Goal: Task Accomplishment & Management: Complete application form

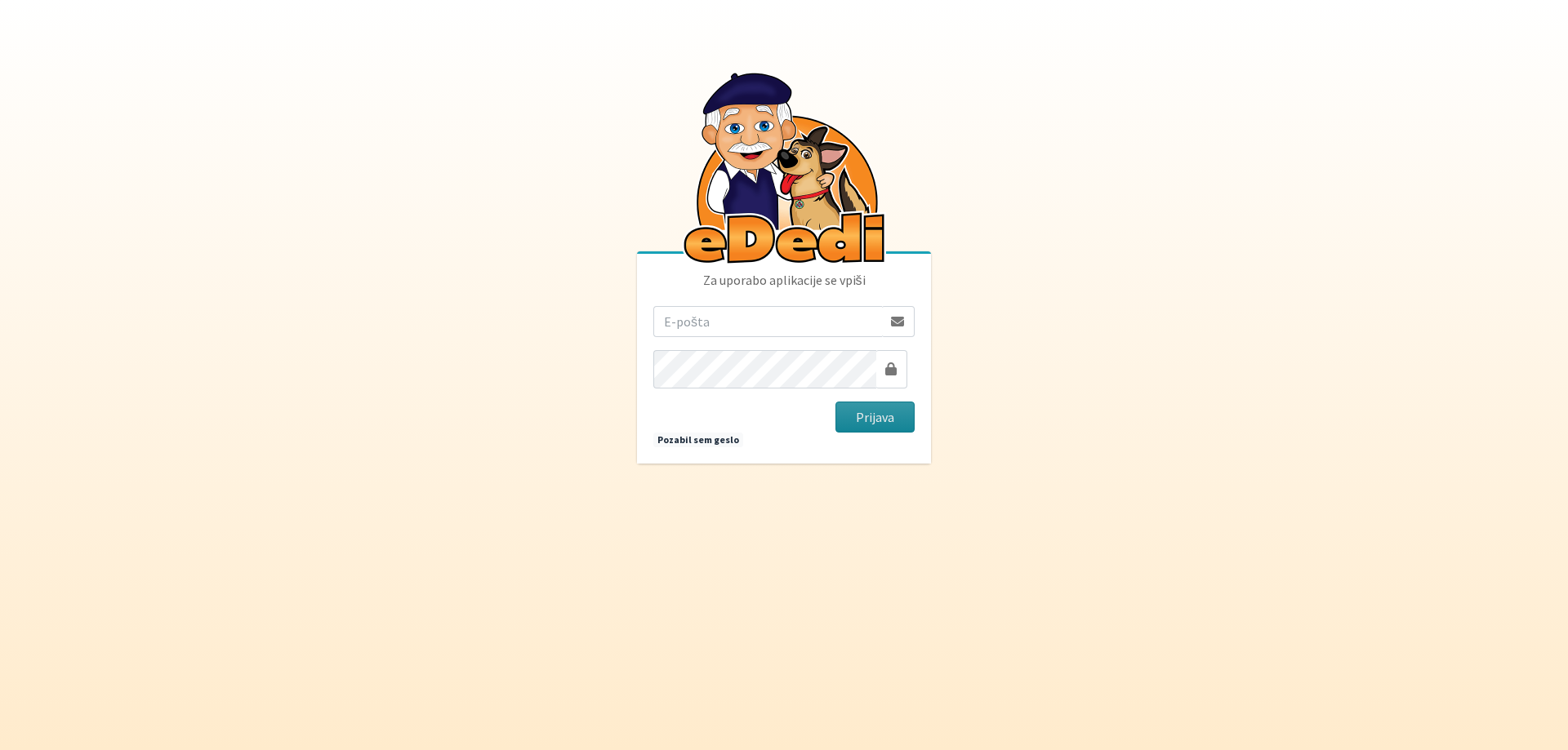
type input "[EMAIL_ADDRESS][DOMAIN_NAME]"
click at [874, 415] on button "Prijava" at bounding box center [875, 418] width 79 height 31
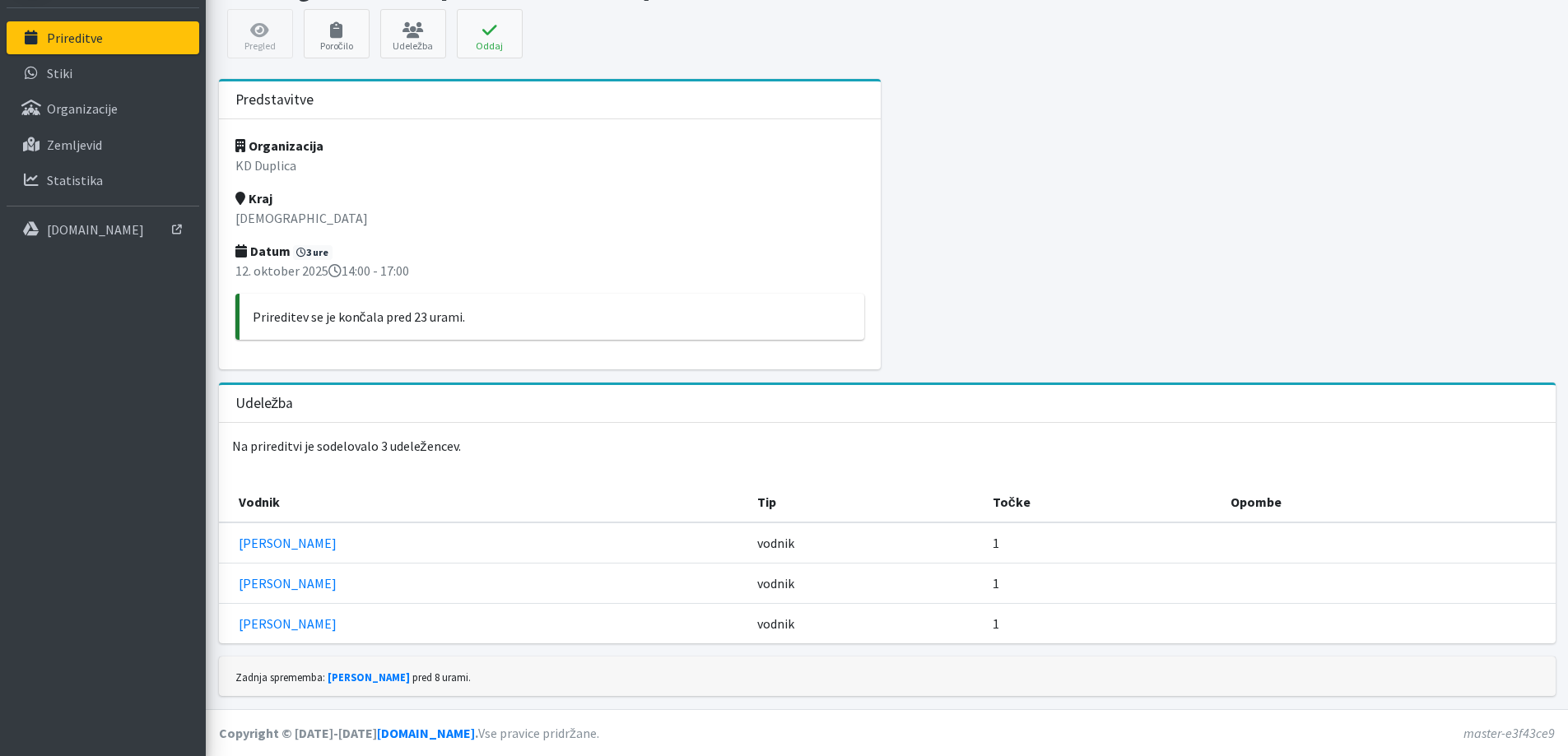
scroll to position [143, 0]
click at [256, 340] on div "Prireditev se je končala pred 23 urami." at bounding box center [550, 316] width 629 height 46
click at [522, 327] on p "Prireditev se je končala pred 23 urami." at bounding box center [552, 316] width 599 height 19
click at [481, 280] on p "12. oktober 2025 14:00 - 17:00" at bounding box center [550, 270] width 629 height 19
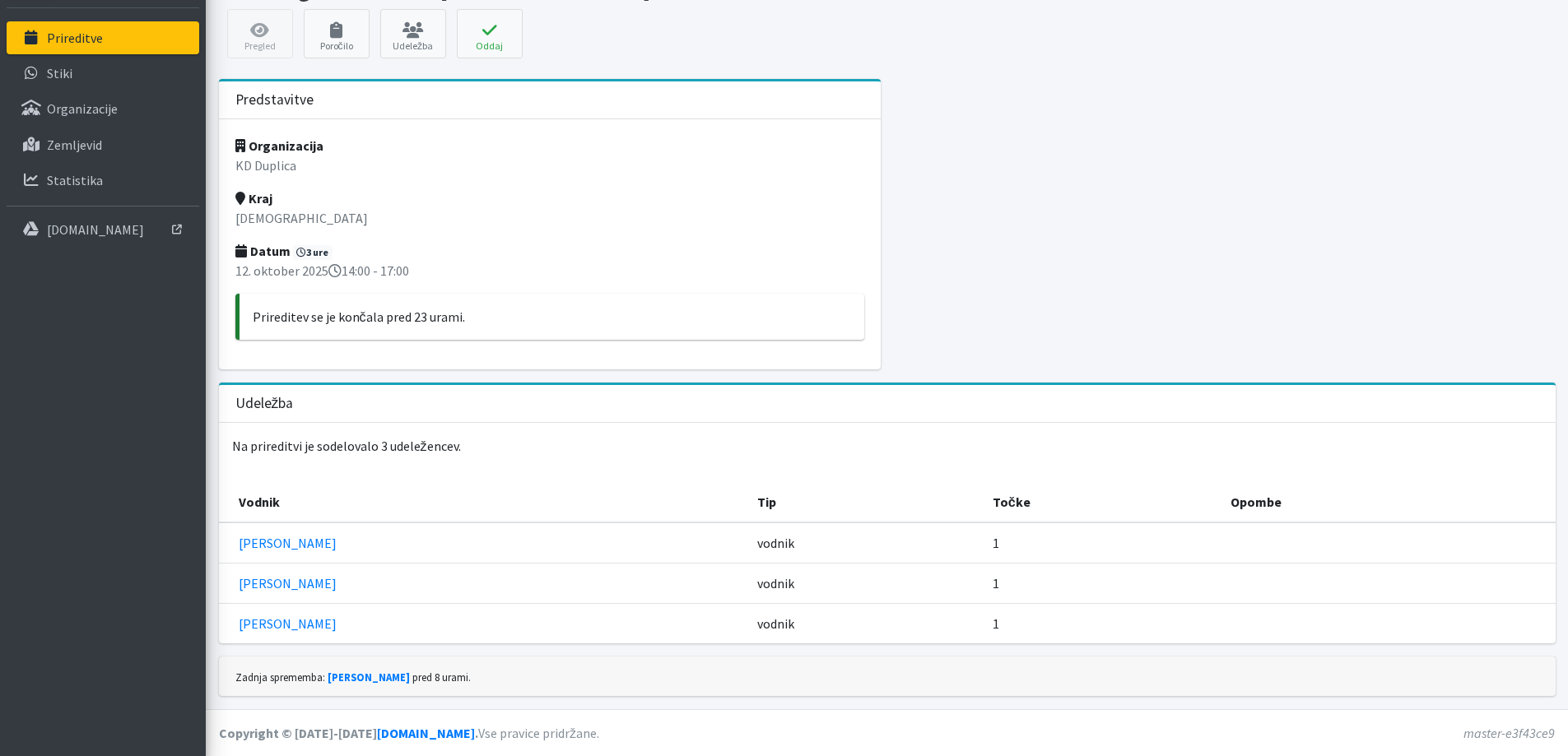
click at [525, 423] on p "Na prireditvi je sodelovalo 3 udeležencev." at bounding box center [888, 446] width 1337 height 46
click at [336, 385] on div "Udeležba" at bounding box center [888, 403] width 1337 height 38
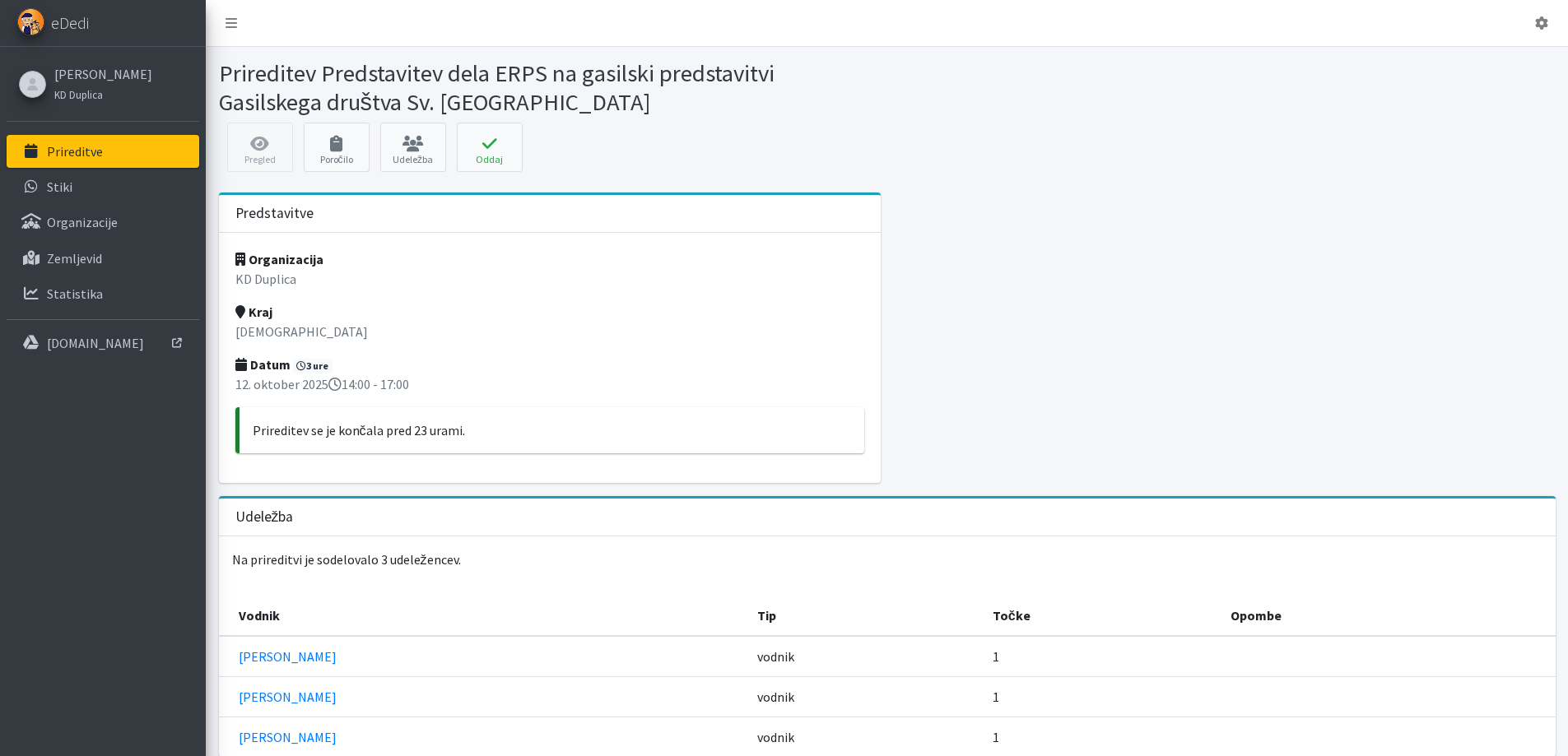
click at [790, 95] on h1 "Prireditev Predstavitev dela ERPS na gasilski predstavitvi Gasilskega društva S…" at bounding box center [551, 87] width 663 height 56
click at [341, 172] on link "Poročilo" at bounding box center [336, 147] width 66 height 49
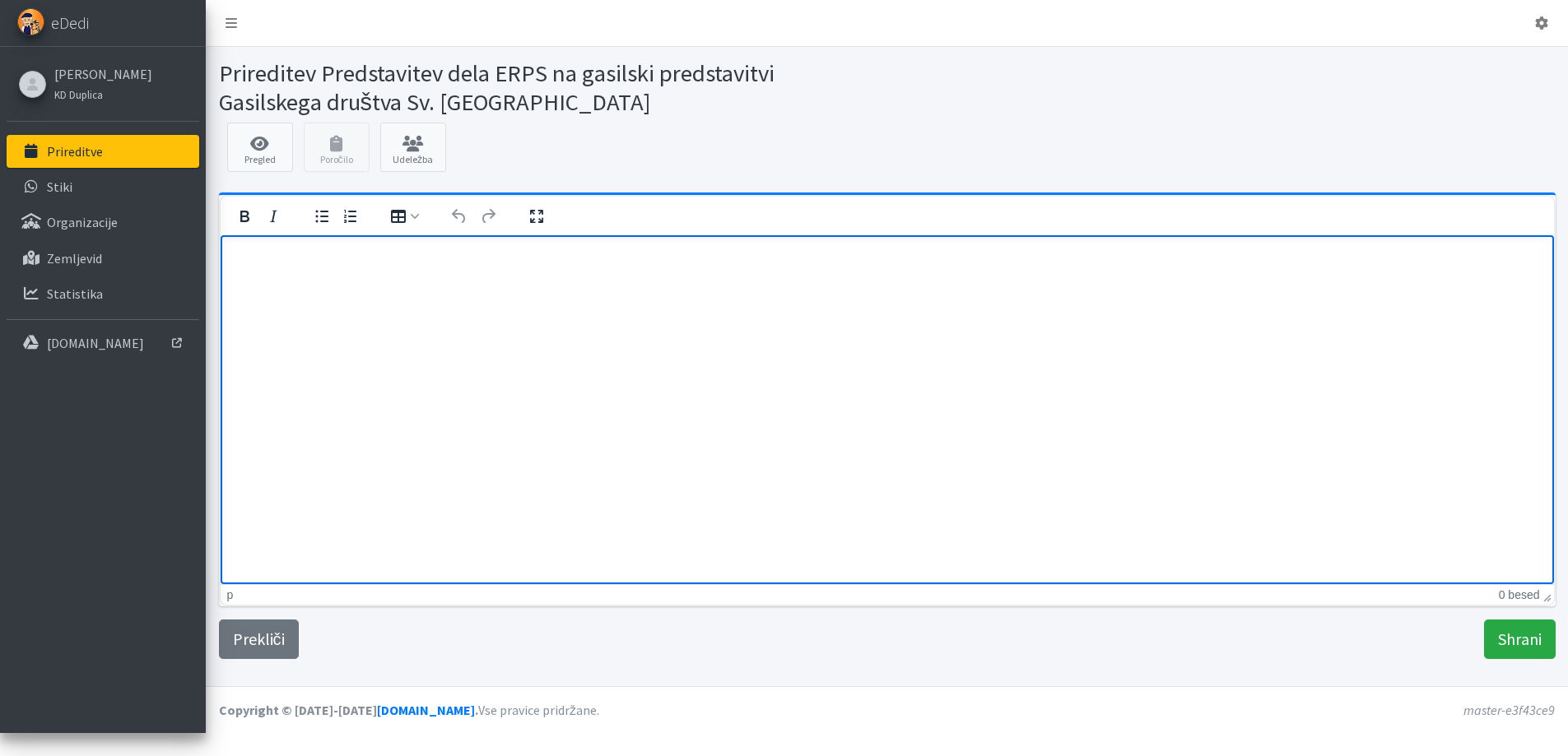
click at [253, 258] on p "Rich Text Area" at bounding box center [887, 258] width 1307 height 19
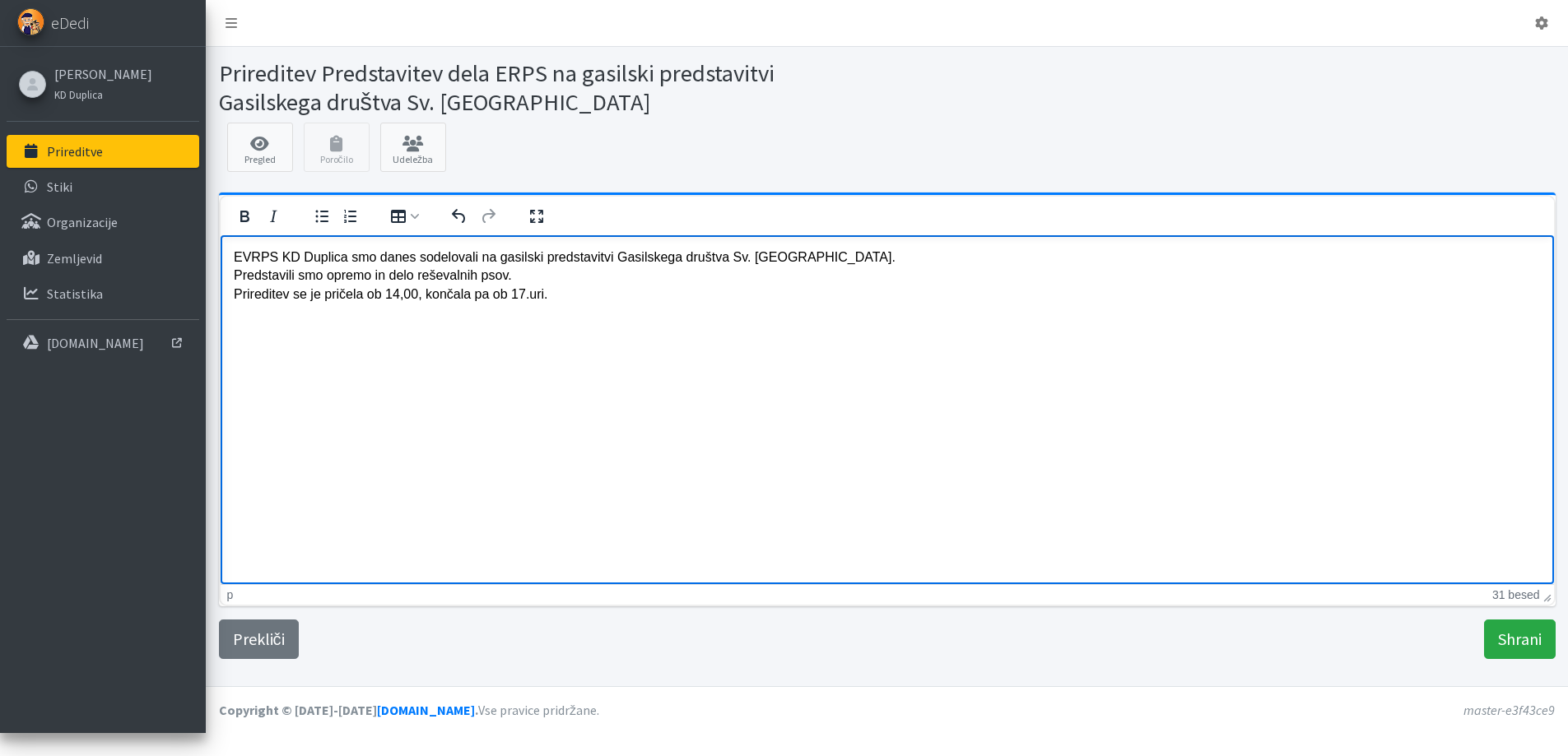
click at [836, 263] on p "EVRPS KD Duplica smo danes sodelovali na gasilski predstavitvi Gasilskega društ…" at bounding box center [887, 277] width 1307 height 56
click at [237, 284] on p "EVRPS KD Duplica smo danes sodelovali na gasilski predstavitvi Gasilskega društ…" at bounding box center [887, 277] width 1307 height 56
drag, startPoint x: 479, startPoint y: 283, endPoint x: 488, endPoint y: 283, distance: 9.0
click at [488, 283] on p "EVRPS KD Duplica smo danes sodelovali na gasilski predstavitvi Gasilskega društ…" at bounding box center [887, 277] width 1307 height 56
drag, startPoint x: 589, startPoint y: 288, endPoint x: 556, endPoint y: 290, distance: 33.1
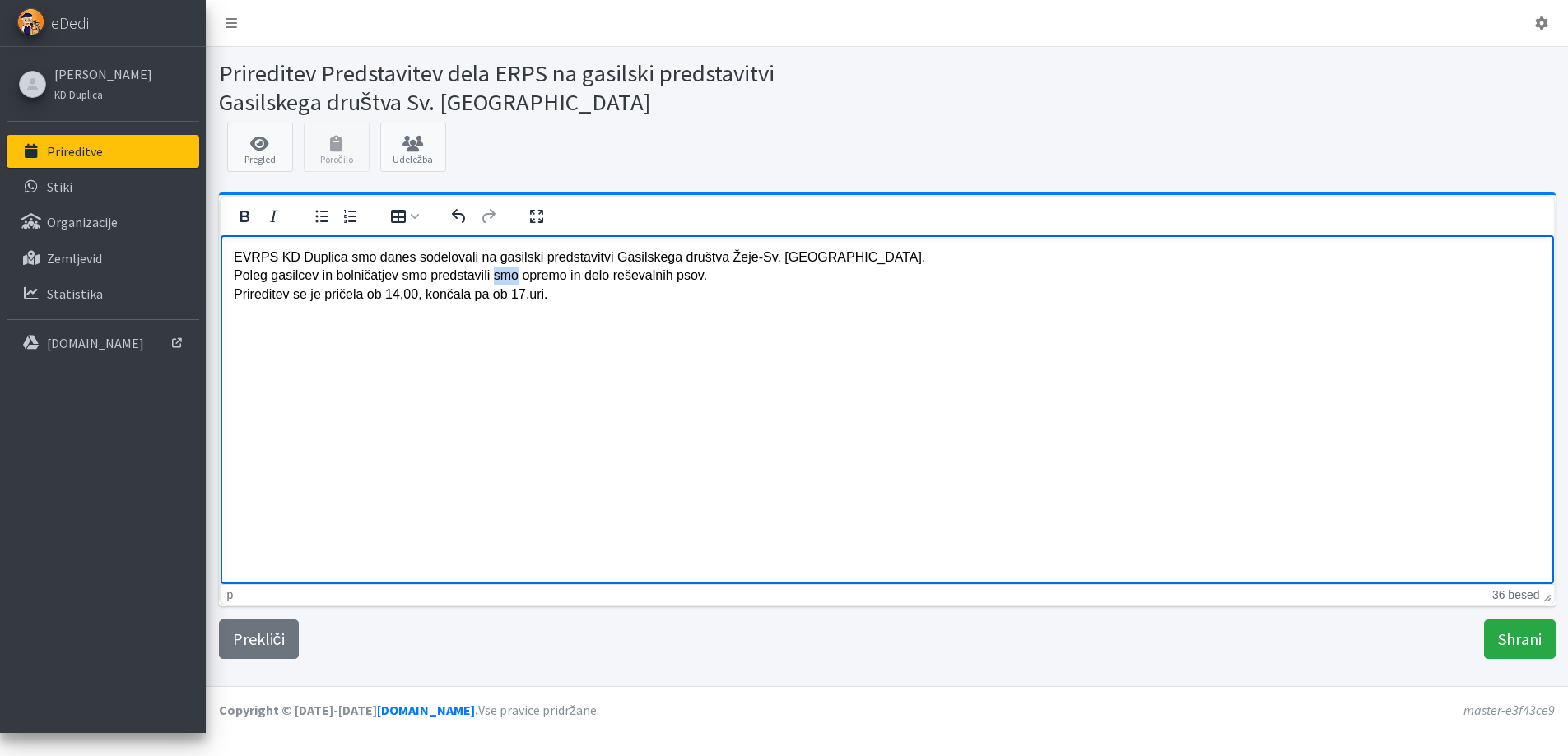
click at [556, 290] on p "EVRPS KD Duplica smo danes sodelovali na gasilski predstavitvi Gasilskega društ…" at bounding box center [887, 277] width 1307 height 56
click at [814, 287] on p "EVRPS KD Duplica smo danes sodelovali na gasilski predstavitvi Gasilskega društ…" at bounding box center [887, 277] width 1307 height 56
click at [1495, 659] on input "Shrani" at bounding box center [1519, 639] width 71 height 40
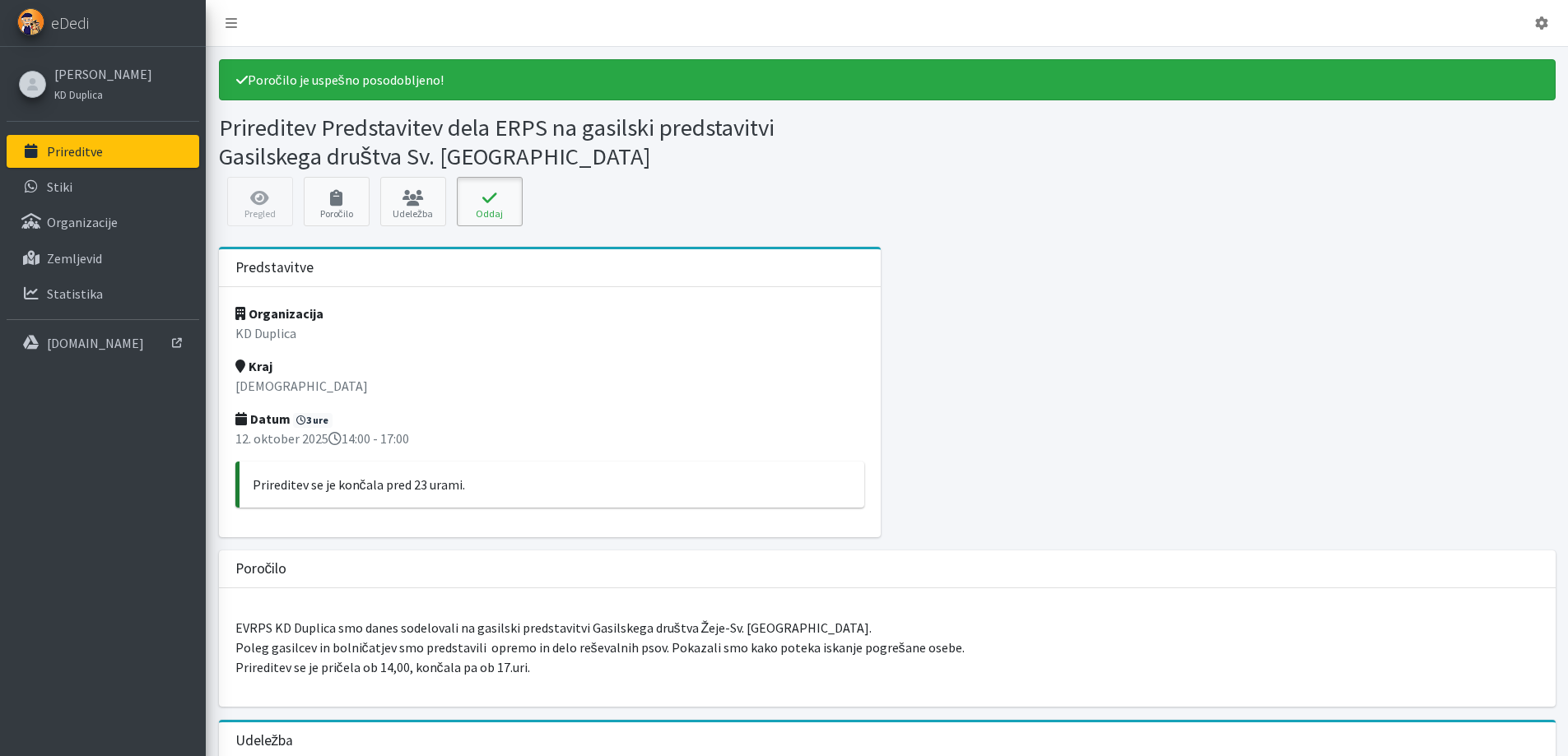
click at [490, 227] on button "Oddaj" at bounding box center [490, 201] width 66 height 49
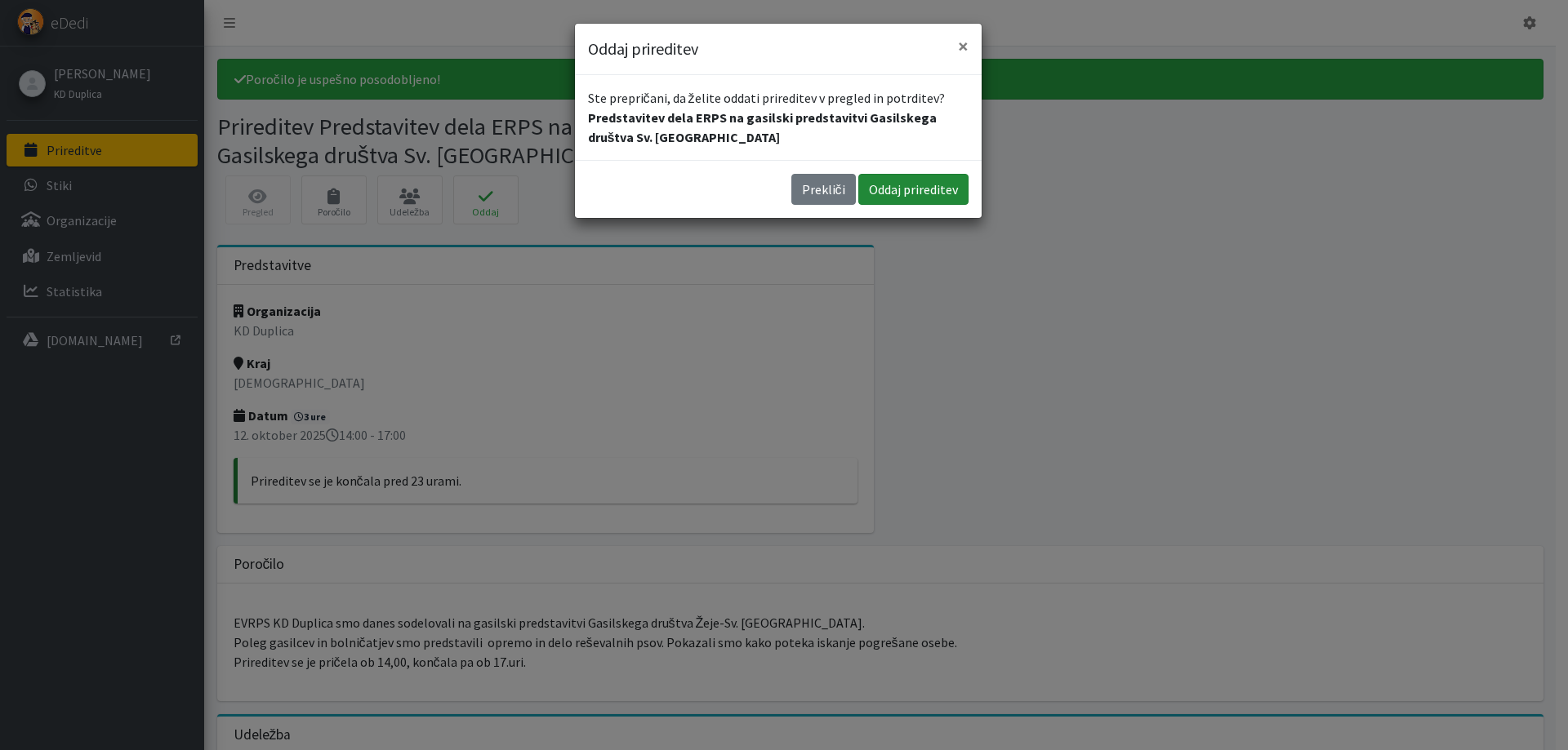
click at [903, 205] on button "Oddaj prireditev" at bounding box center [914, 189] width 110 height 31
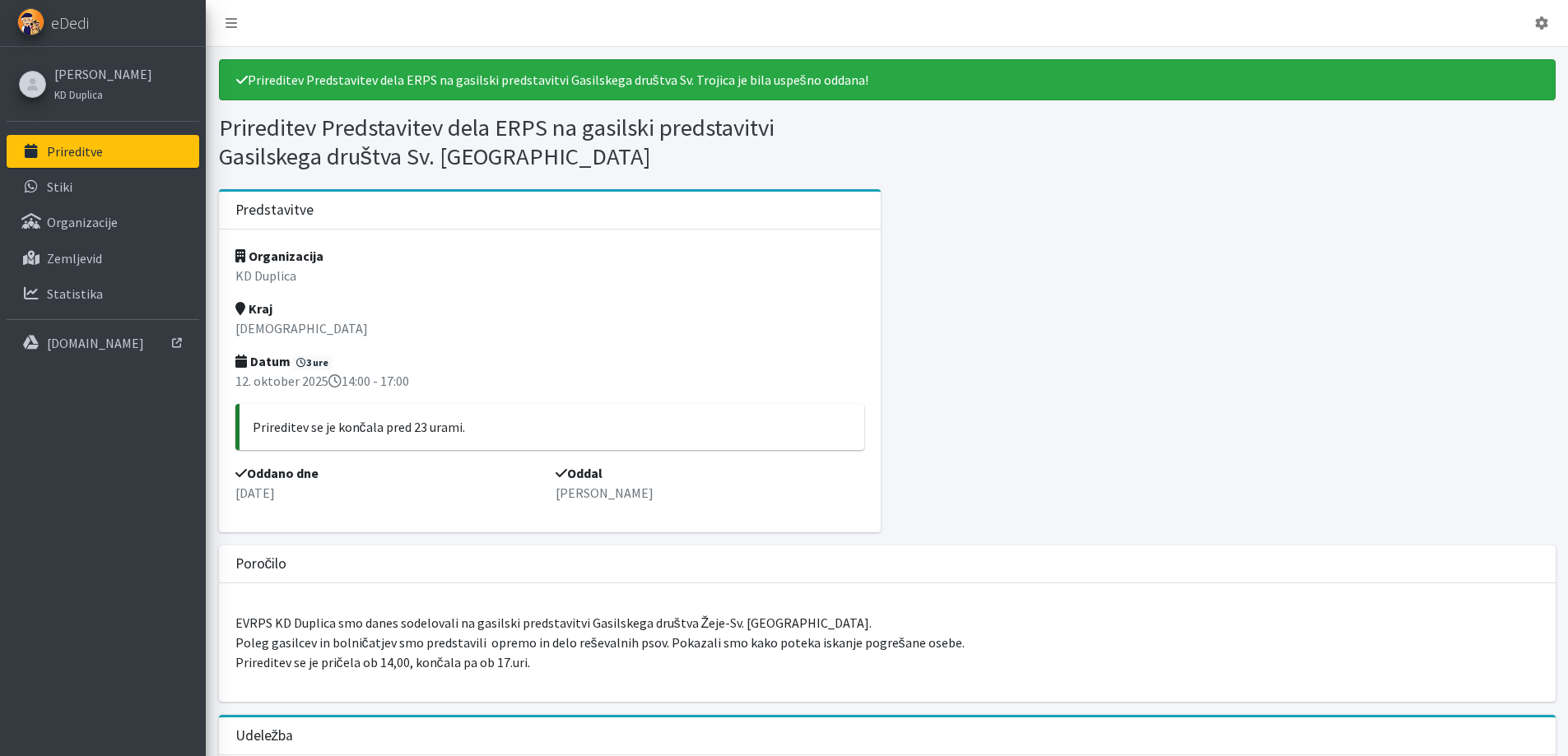
click at [83, 160] on p "Prireditve" at bounding box center [75, 152] width 56 height 17
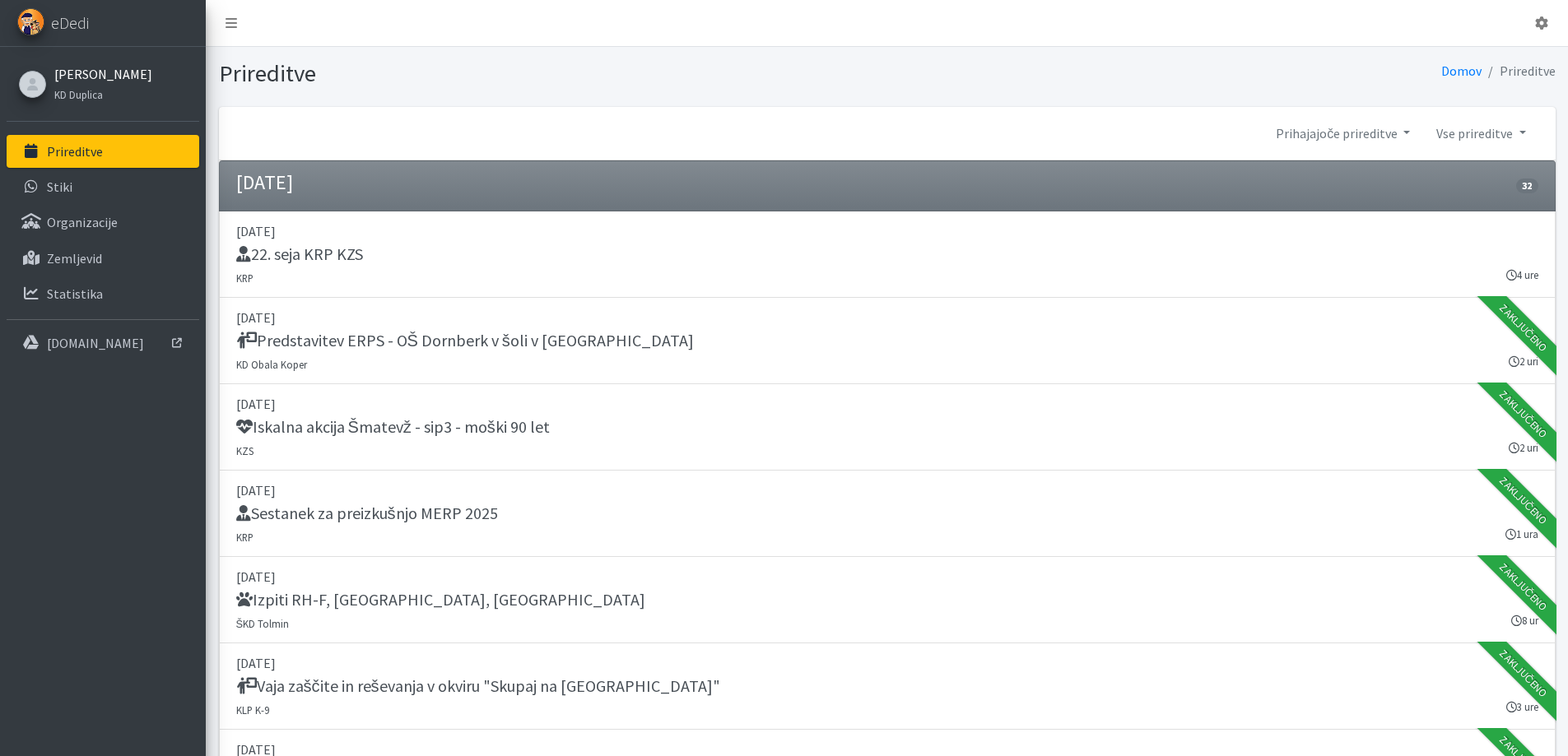
click at [83, 84] on link "[PERSON_NAME]" at bounding box center [104, 73] width 98 height 19
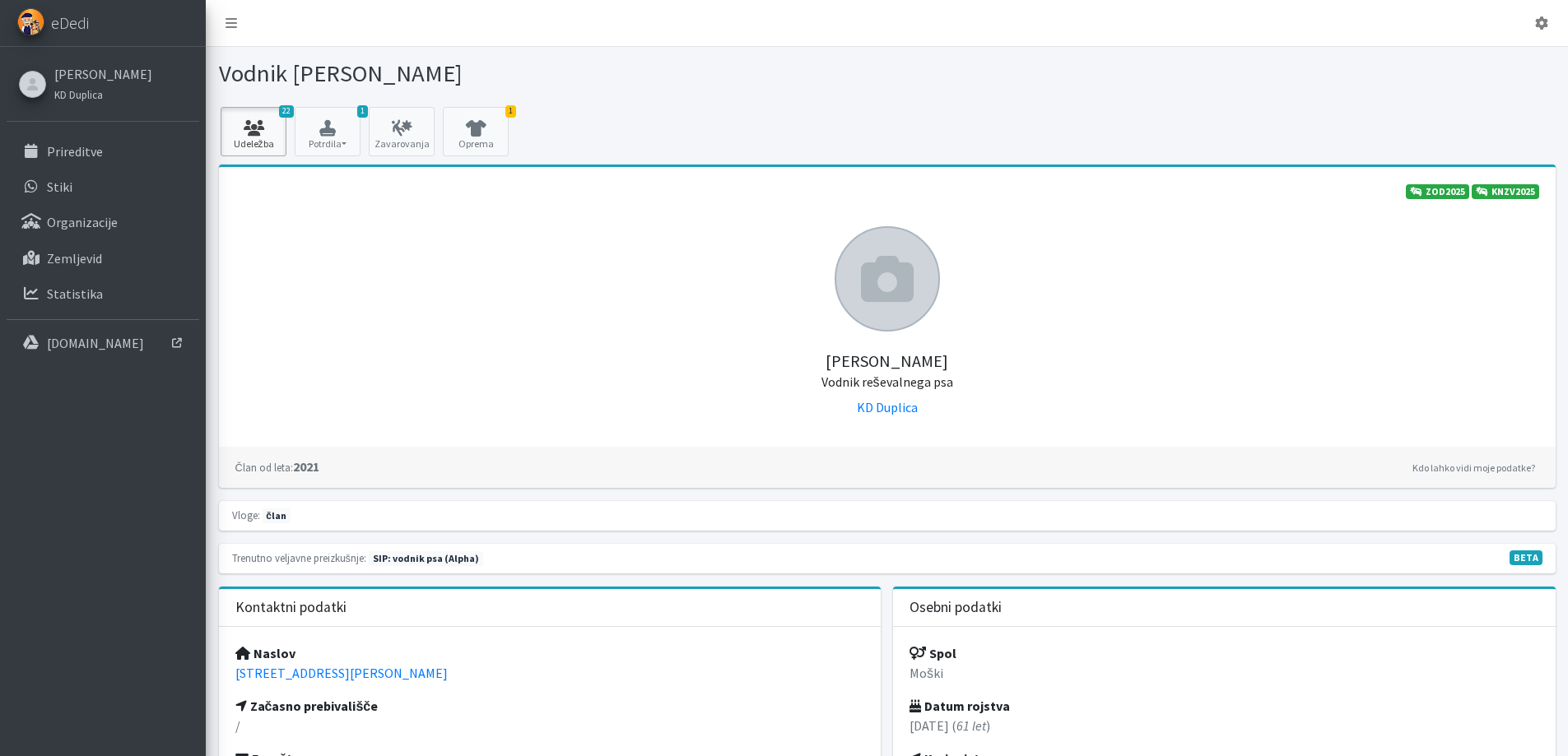
click at [256, 137] on icon at bounding box center [254, 129] width 56 height 17
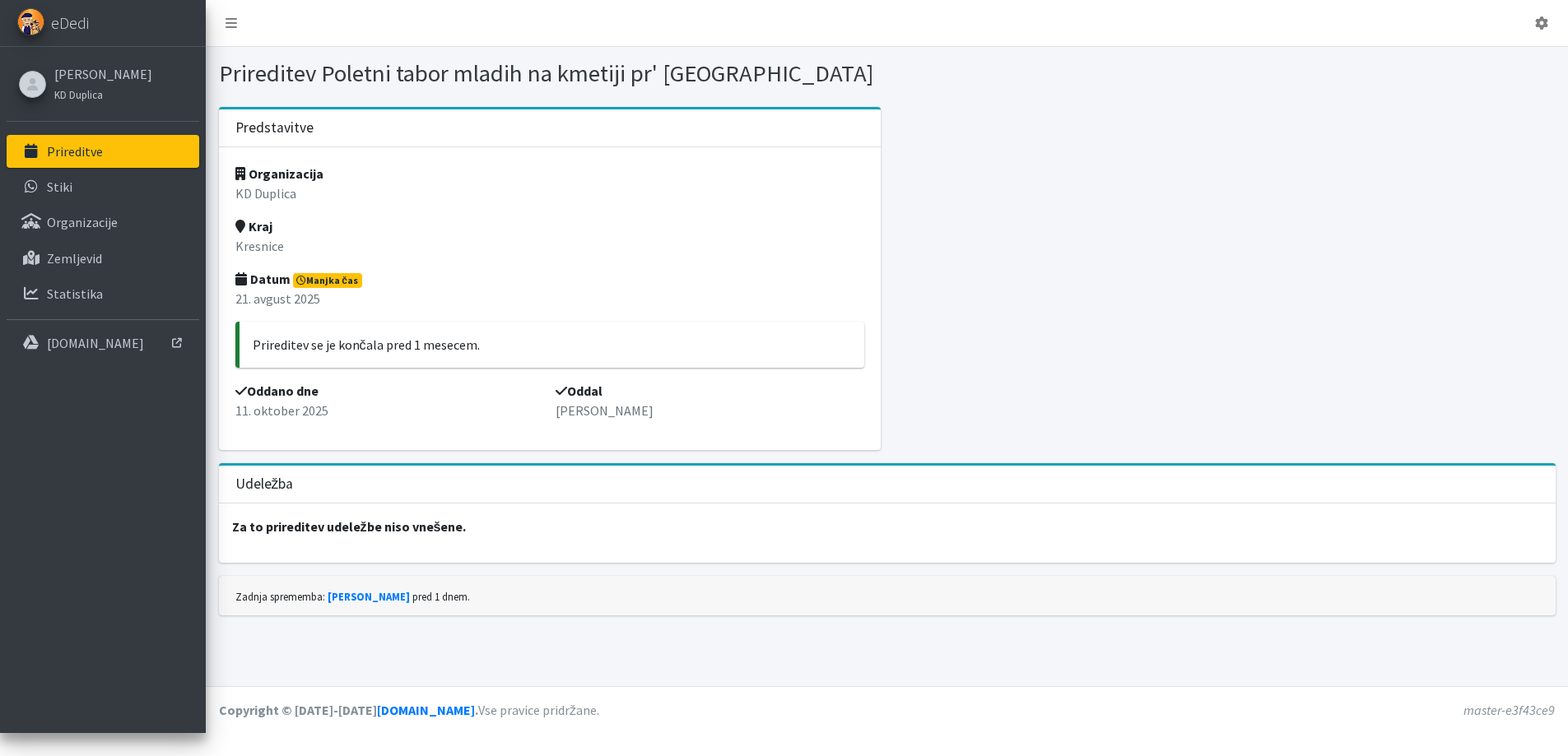
scroll to position [80, 0]
click at [524, 550] on p "Za to prireditev udeležbe niso vnešene." at bounding box center [888, 527] width 1337 height 46
click at [523, 550] on p "Za to prireditev udeležbe niso vnešene." at bounding box center [888, 527] width 1337 height 46
click at [420, 550] on p "Za to prireditev udeležbe niso vnešene." at bounding box center [888, 527] width 1337 height 46
drag, startPoint x: 292, startPoint y: 565, endPoint x: 260, endPoint y: 563, distance: 32.1
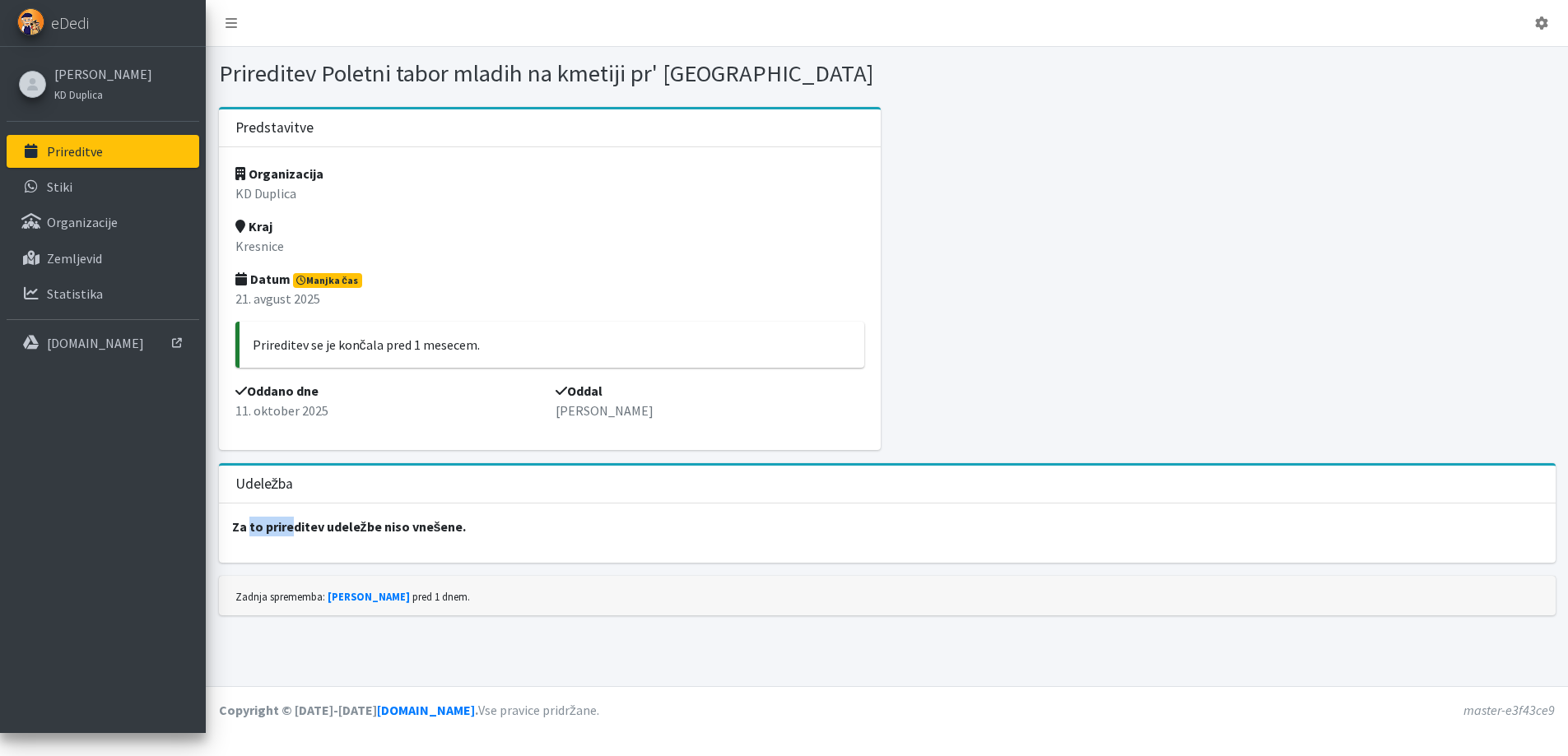
click at [260, 535] on strong "Za to prireditev udeležbe niso vnešene." at bounding box center [349, 527] width 234 height 17
click at [257, 535] on strong "Za to prireditev udeležbe niso vnešene." at bounding box center [349, 527] width 234 height 17
click at [256, 535] on strong "Za to prireditev udeležbe niso vnešene." at bounding box center [349, 527] width 234 height 17
drag, startPoint x: 212, startPoint y: 573, endPoint x: 295, endPoint y: 564, distance: 83.5
click at [212, 573] on div "Predstavitve Organizacija KD Duplica Kraj Kresnice Datum Manjka čas [DATE] Prir…" at bounding box center [887, 368] width 1363 height 522
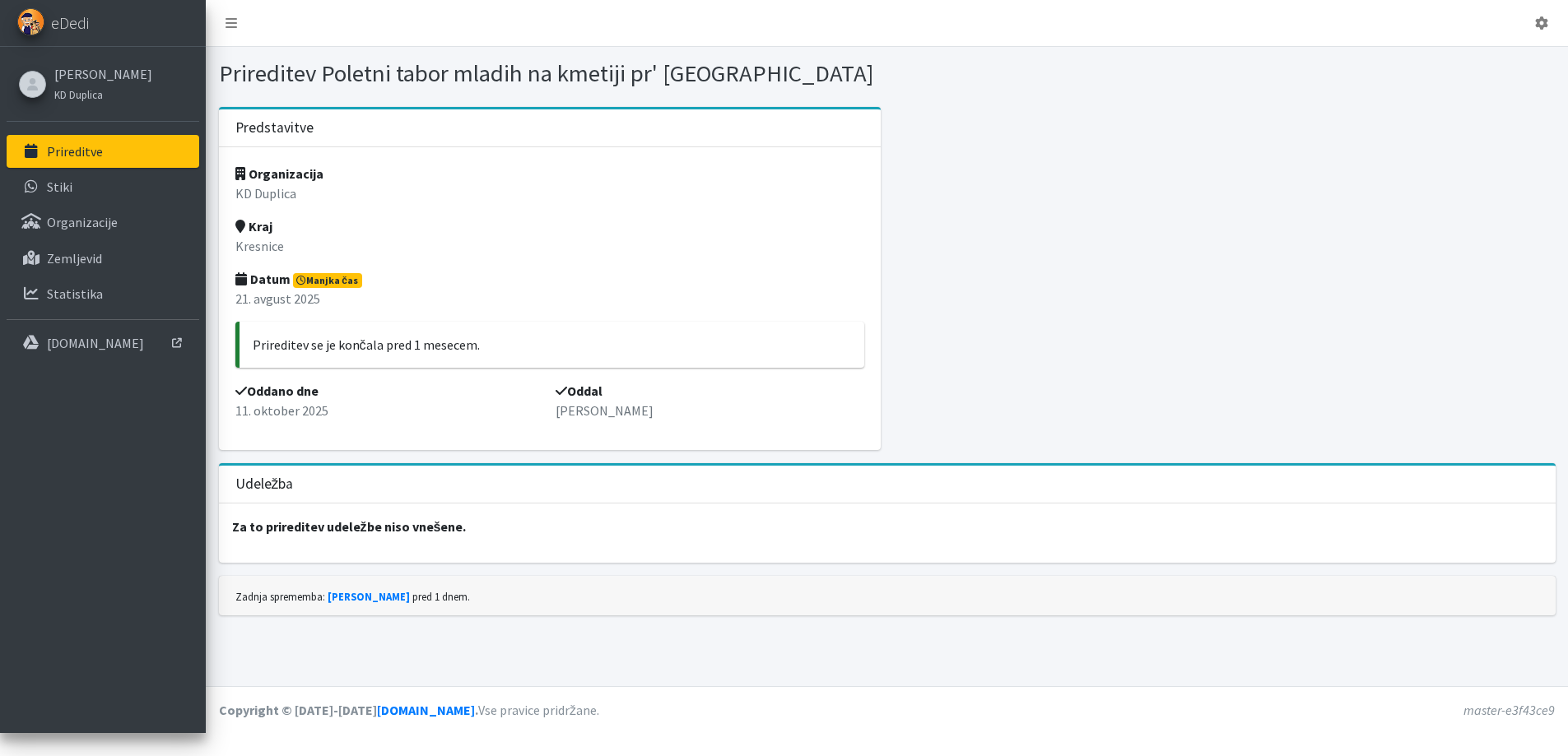
click at [467, 535] on strong "Za to prireditev udeležbe niso vnešene." at bounding box center [349, 527] width 234 height 17
click at [1066, 563] on div "Za to prireditev udeležbe niso vnešene." at bounding box center [888, 533] width 1337 height 59
drag, startPoint x: 1250, startPoint y: 582, endPoint x: 1364, endPoint y: 583, distance: 114.0
click at [1257, 550] on p "Za to prireditev udeležbe niso vnešene." at bounding box center [888, 527] width 1337 height 46
drag, startPoint x: 1372, startPoint y: 583, endPoint x: 1453, endPoint y: 574, distance: 81.5
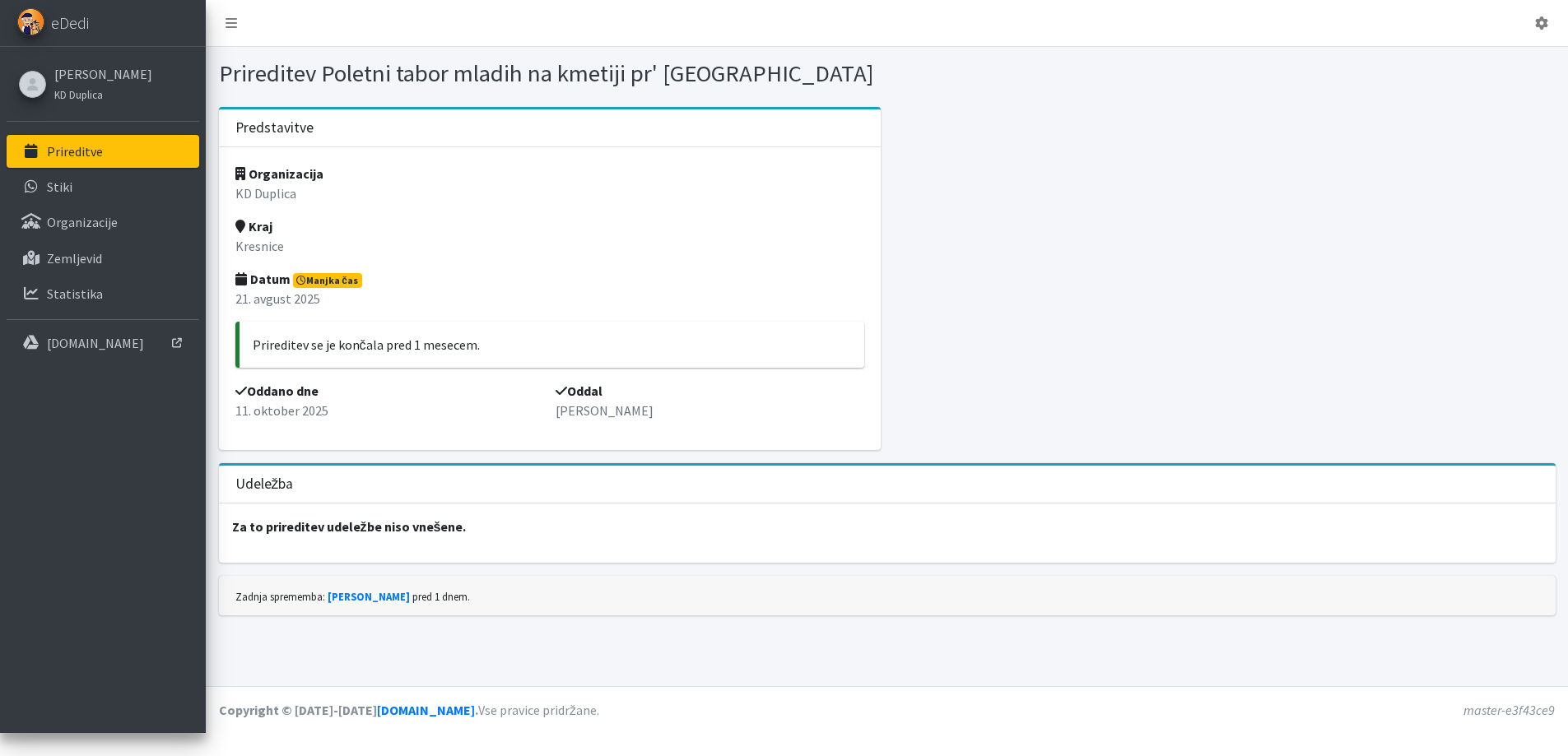
click at [1411, 550] on p "Za to prireditev udeležbe niso vnešene." at bounding box center [888, 527] width 1337 height 46
drag, startPoint x: 1491, startPoint y: 570, endPoint x: 1152, endPoint y: 601, distance: 340.4
click at [1152, 563] on div "Za to prireditev udeležbe niso vnešene." at bounding box center [888, 533] width 1337 height 59
drag, startPoint x: 1089, startPoint y: 597, endPoint x: 939, endPoint y: 591, distance: 150.1
click at [1082, 550] on p "Za to prireditev udeležbe niso vnešene." at bounding box center [888, 527] width 1337 height 46
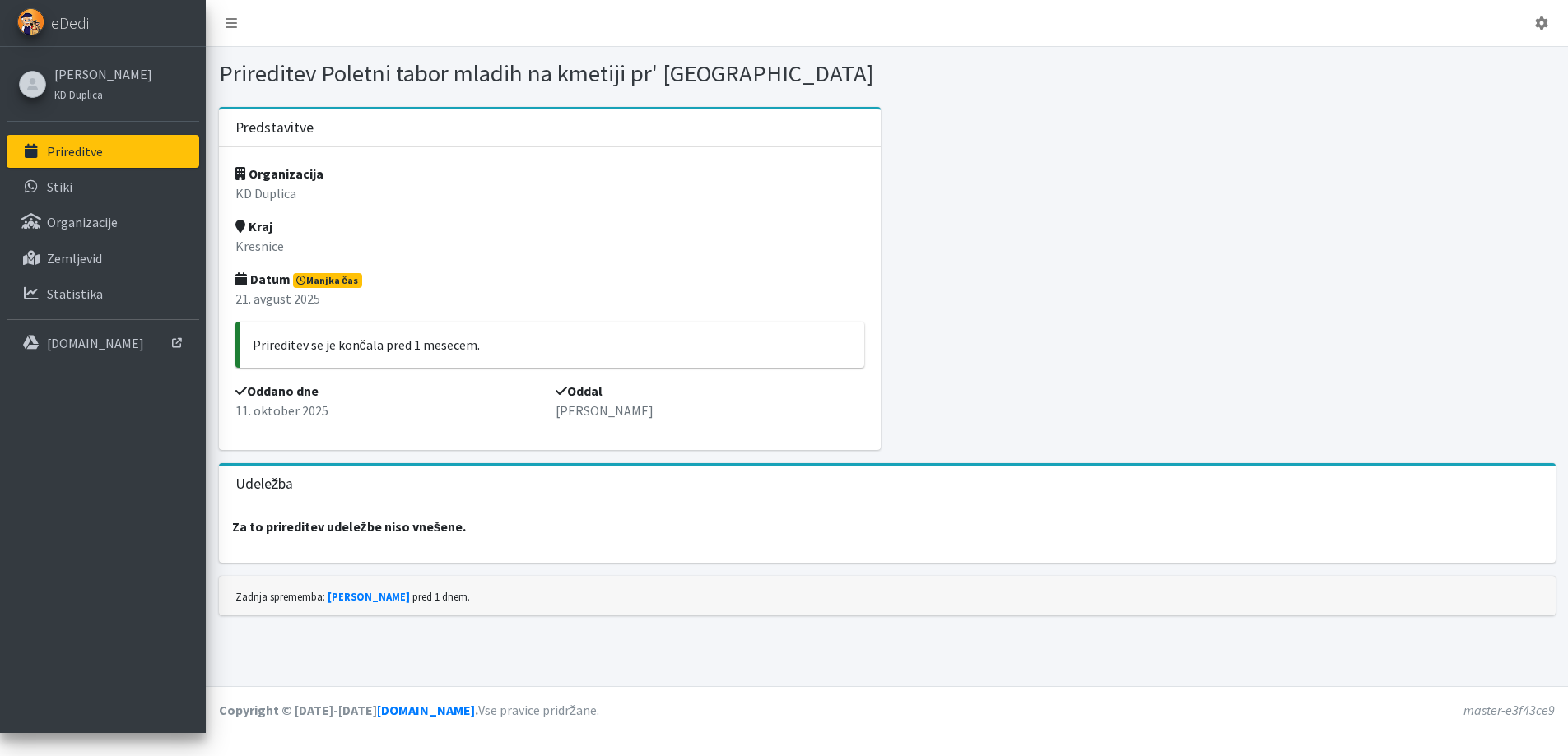
drag, startPoint x: 836, startPoint y: 591, endPoint x: 702, endPoint y: 606, distance: 134.8
click at [827, 550] on p "Za to prireditev udeležbe niso vnešene." at bounding box center [888, 527] width 1337 height 46
drag, startPoint x: 670, startPoint y: 610, endPoint x: 630, endPoint y: 596, distance: 42.4
click at [659, 563] on div "Za to prireditev udeležbe niso vnešene." at bounding box center [888, 533] width 1337 height 59
drag, startPoint x: 535, startPoint y: 569, endPoint x: 411, endPoint y: 533, distance: 129.1
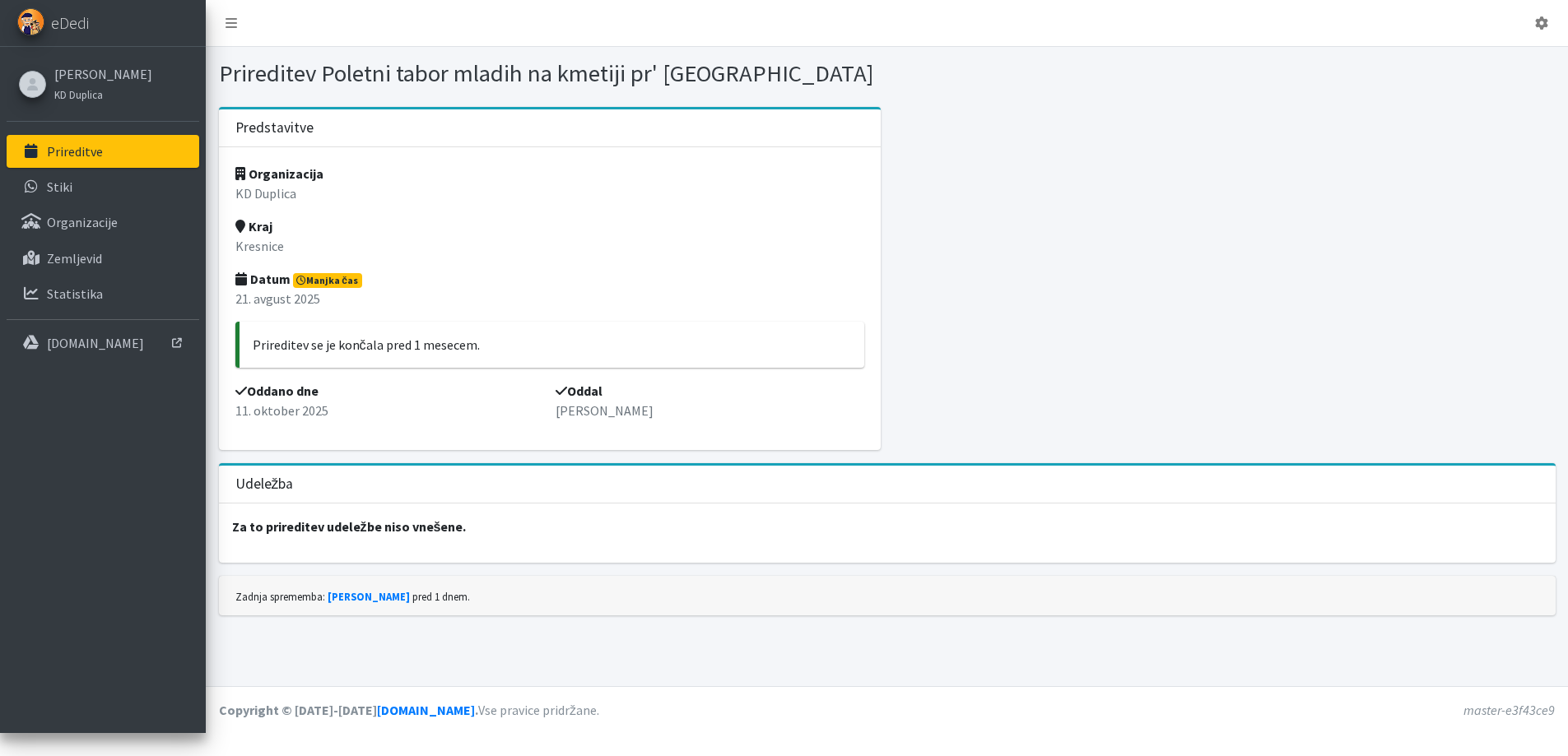
click at [533, 550] on p "Za to prireditev udeležbe niso vnešene." at bounding box center [888, 527] width 1337 height 46
click at [237, 30] on icon at bounding box center [231, 23] width 11 height 13
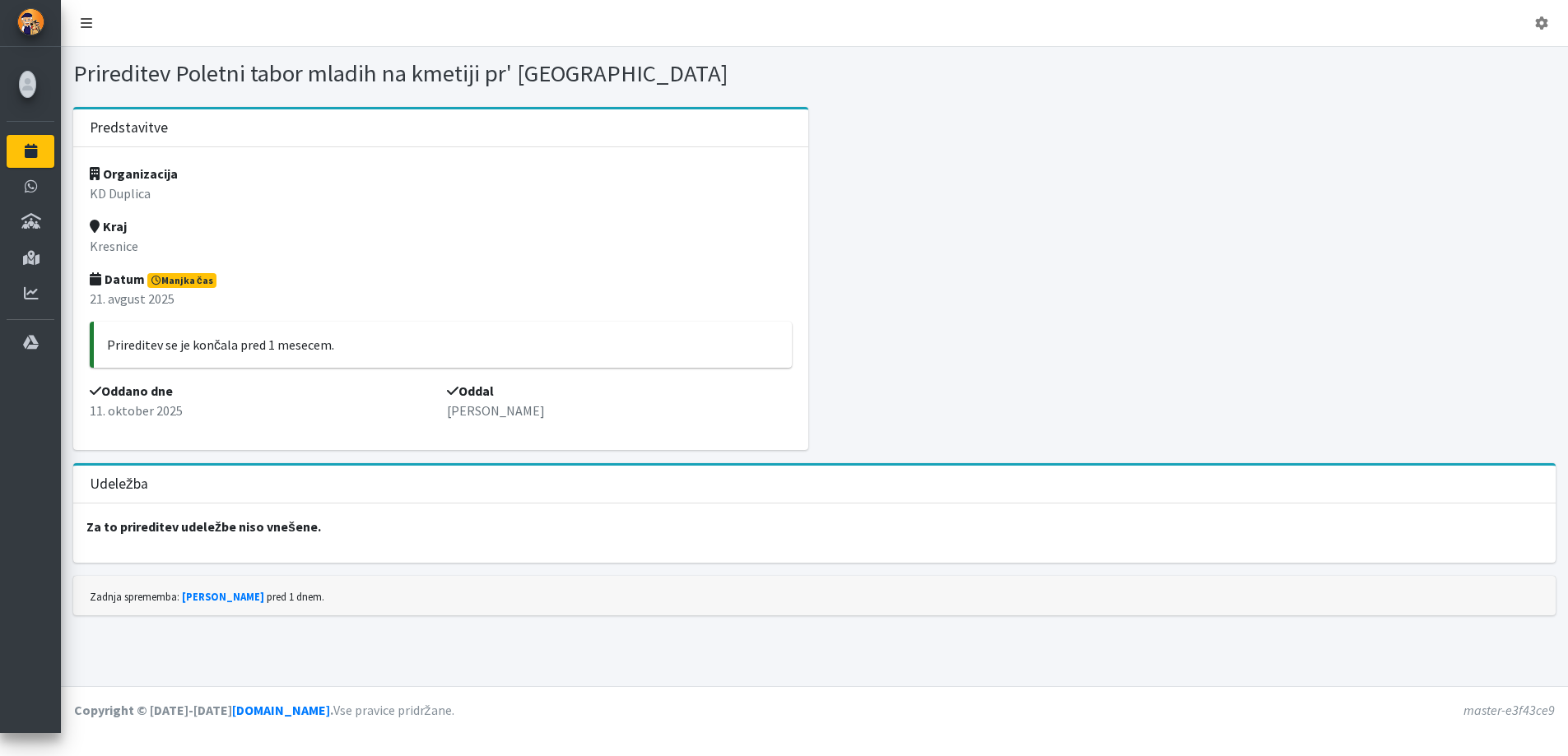
click at [106, 29] on link at bounding box center [86, 23] width 38 height 33
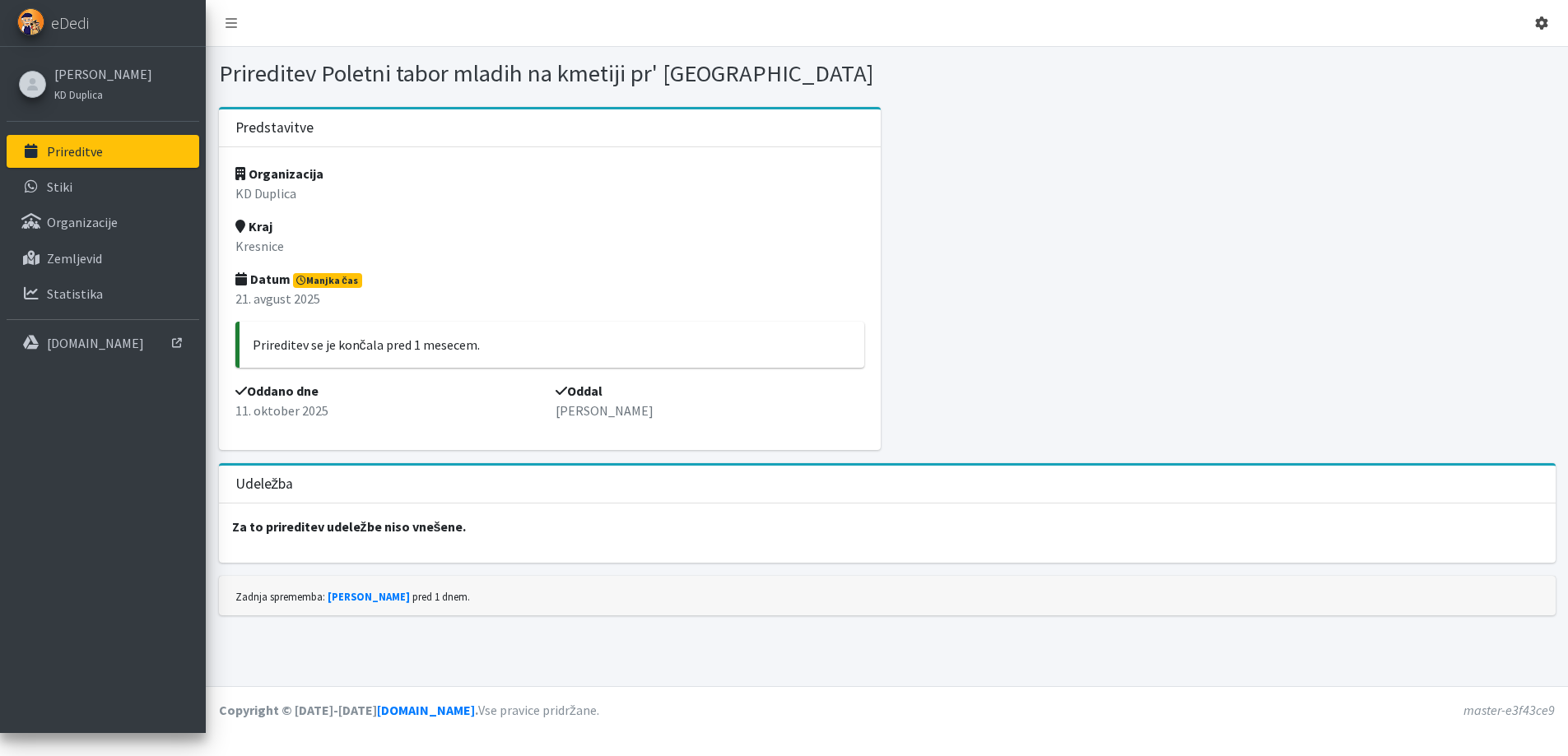
click at [1535, 28] on icon at bounding box center [1541, 23] width 13 height 13
